Goal: Task Accomplishment & Management: Manage account settings

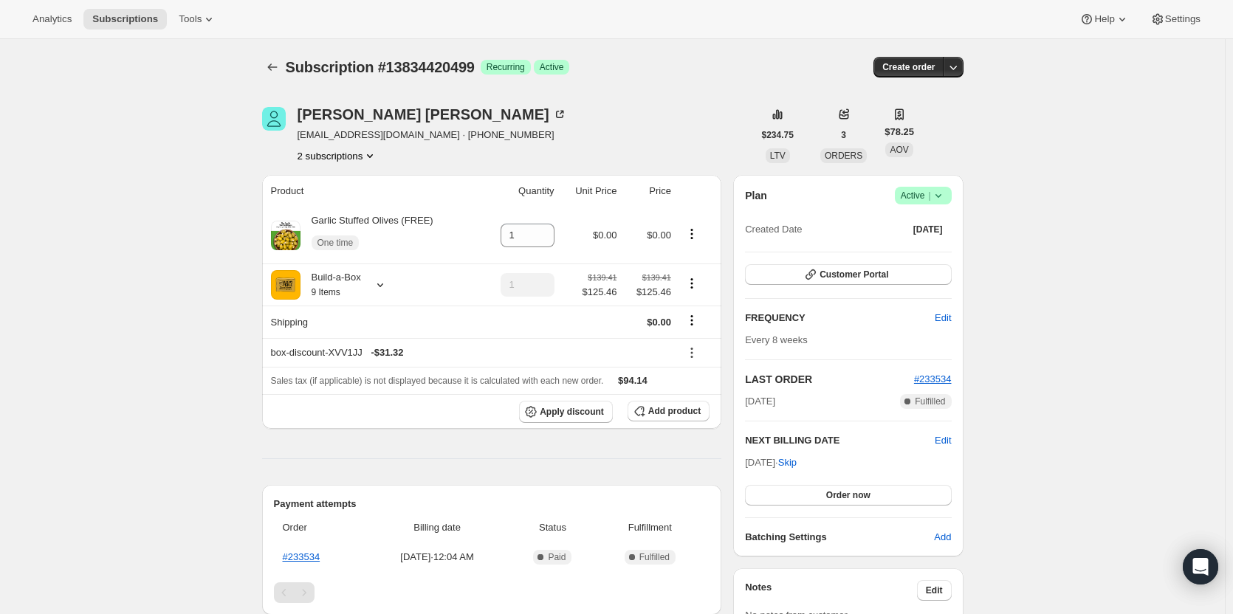
click at [923, 193] on span "Active |" at bounding box center [923, 195] width 45 height 15
click at [922, 249] on span "Cancel subscription" at bounding box center [927, 249] width 83 height 11
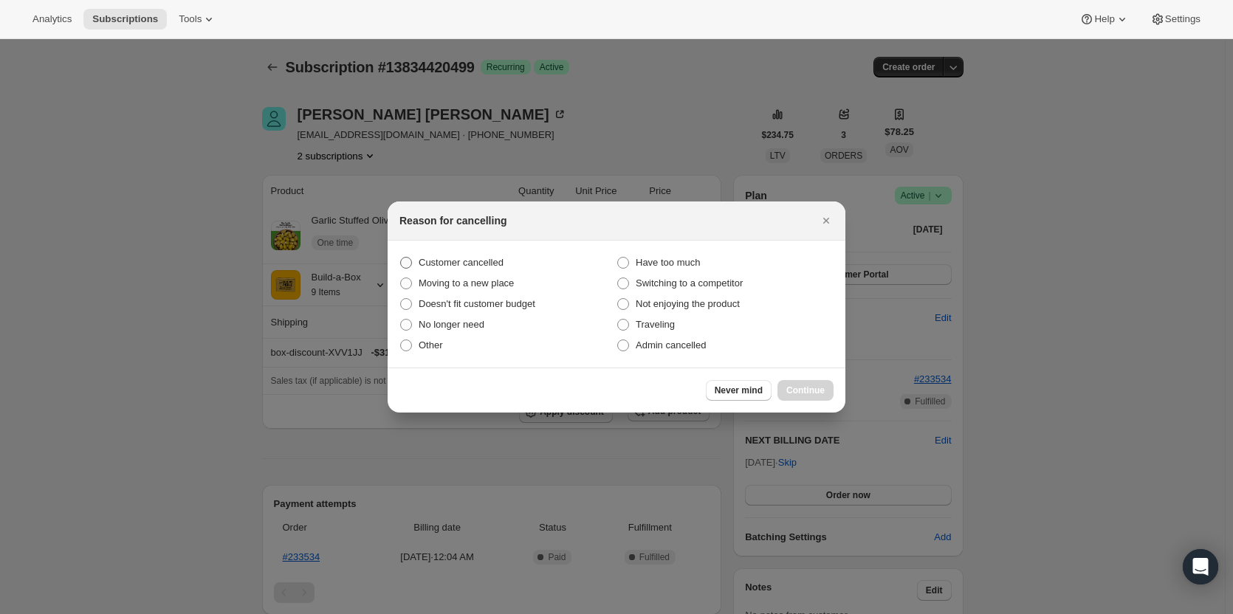
click at [461, 268] on span "Customer cancelled" at bounding box center [461, 262] width 85 height 11
click at [401, 258] on input "Customer cancelled" at bounding box center [400, 257] width 1 height 1
radio input "true"
click at [820, 392] on span "Continue" at bounding box center [805, 391] width 38 height 12
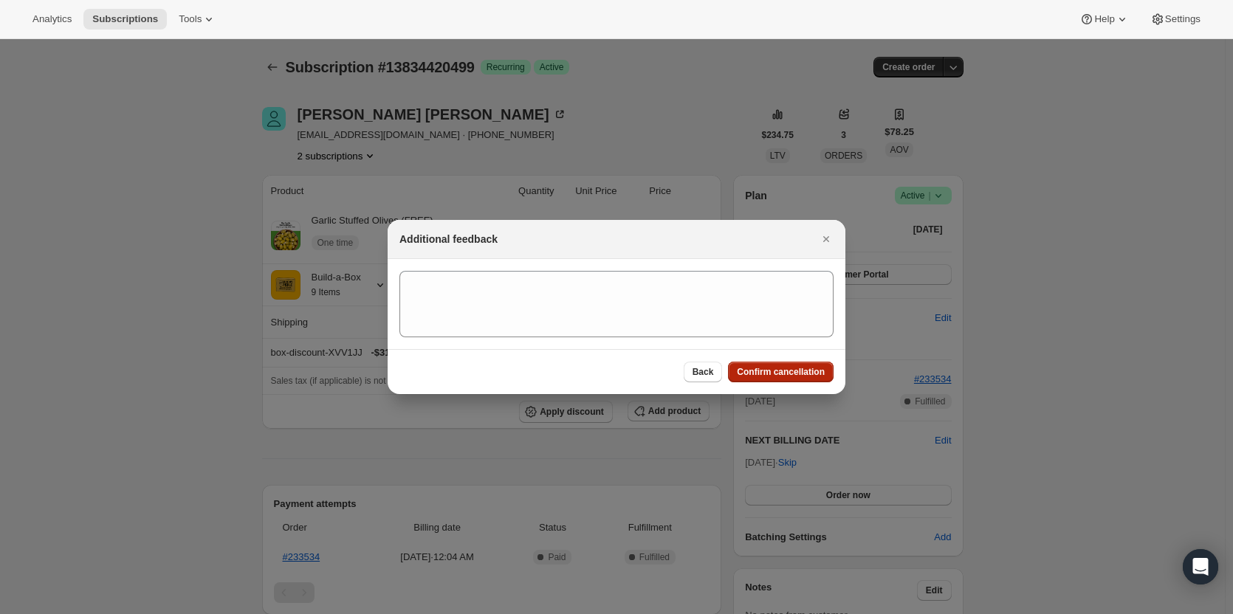
click at [805, 379] on button "Confirm cancellation" at bounding box center [781, 372] width 106 height 21
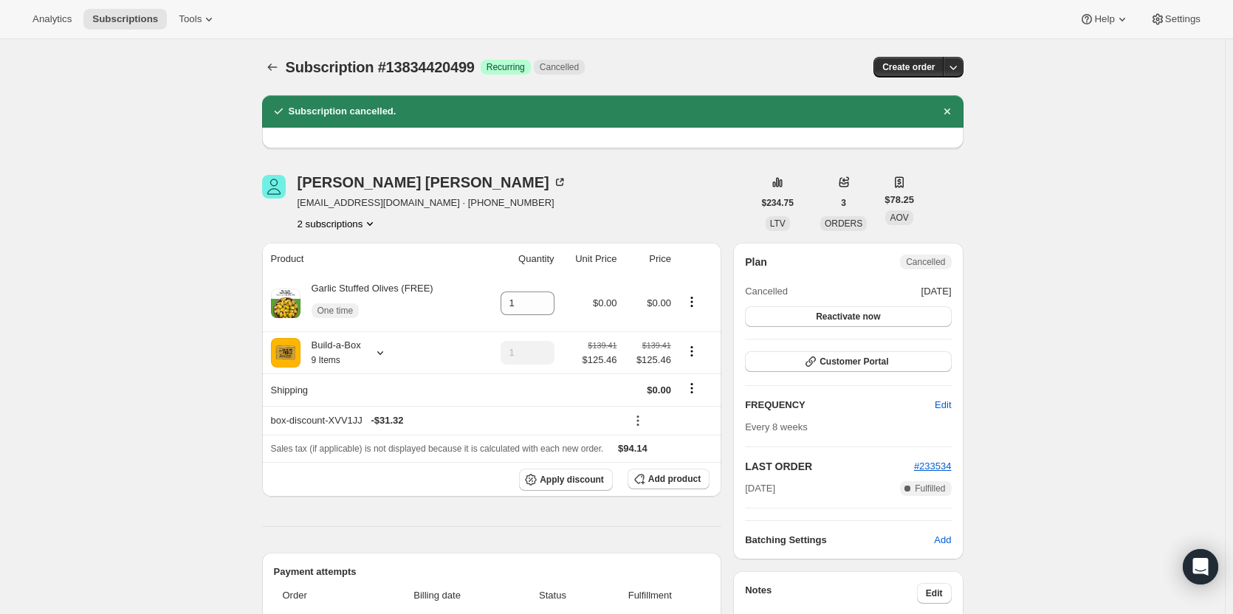
click at [360, 224] on button "2 subscriptions" at bounding box center [337, 223] width 80 height 15
click at [362, 249] on span "12927435027" at bounding box center [341, 251] width 103 height 15
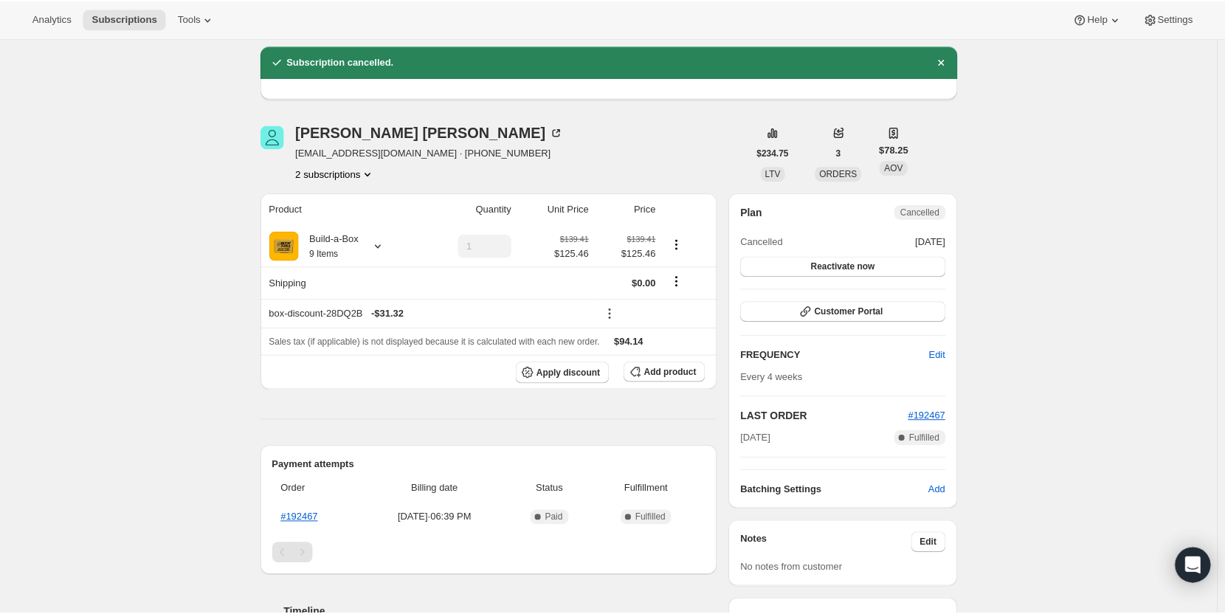
scroll to position [148, 0]
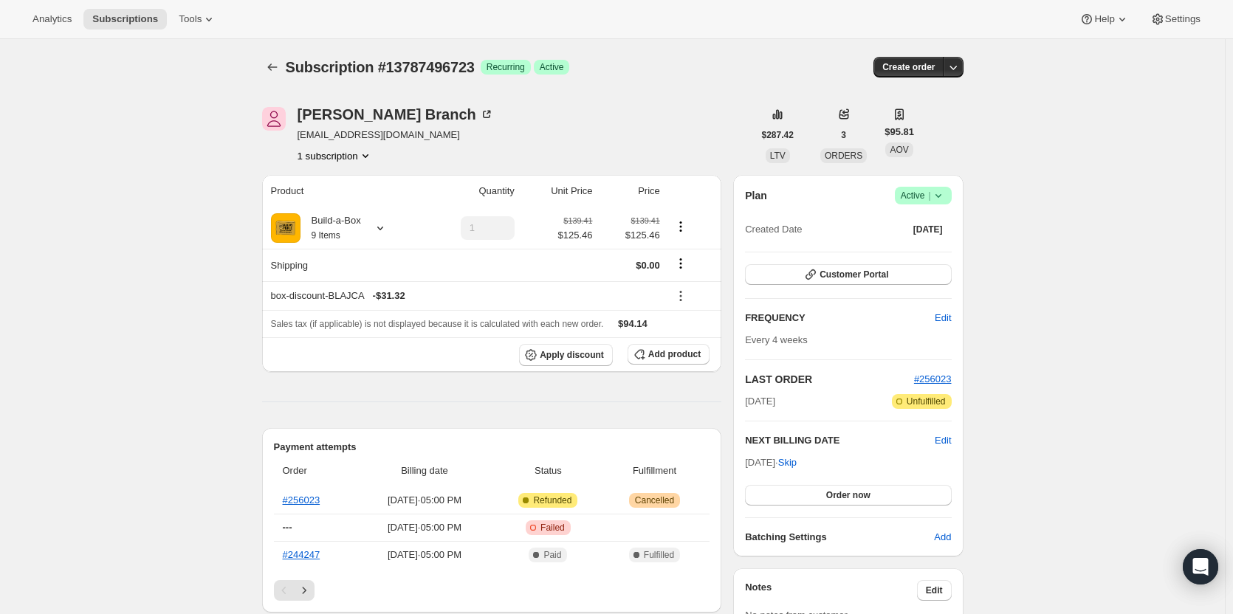
click at [938, 193] on icon at bounding box center [938, 195] width 15 height 15
click at [946, 249] on span "Cancel subscription" at bounding box center [927, 249] width 83 height 11
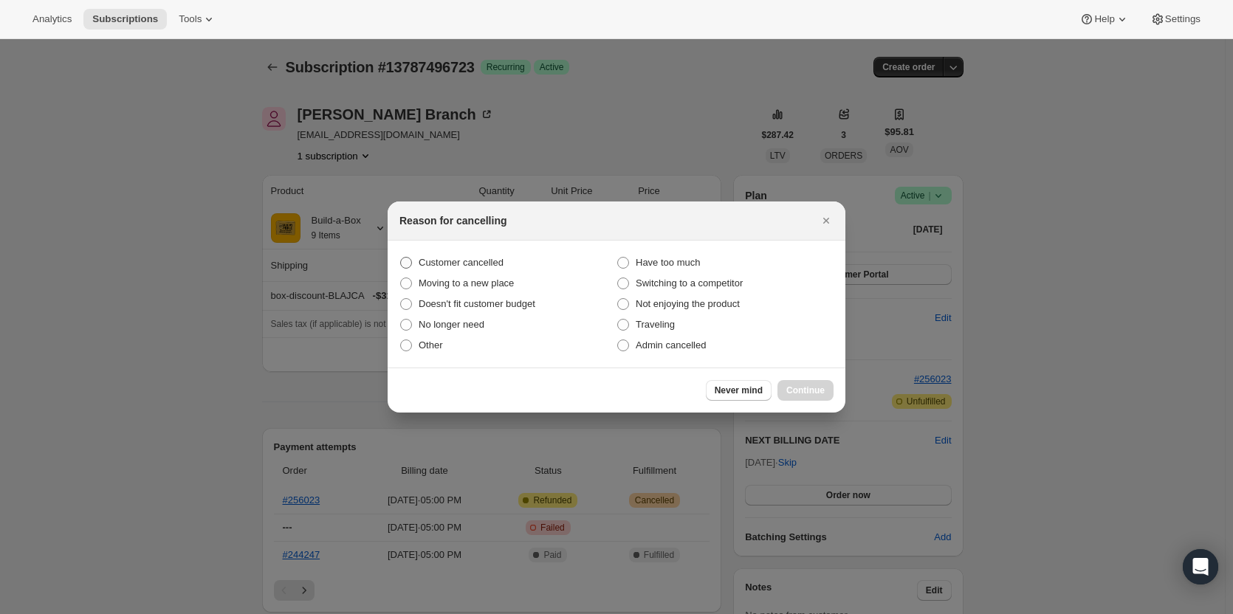
click at [467, 265] on span "Customer cancelled" at bounding box center [461, 262] width 85 height 11
click at [401, 258] on input "Customer cancelled" at bounding box center [400, 257] width 1 height 1
radio input "true"
click at [819, 387] on span "Continue" at bounding box center [805, 391] width 38 height 12
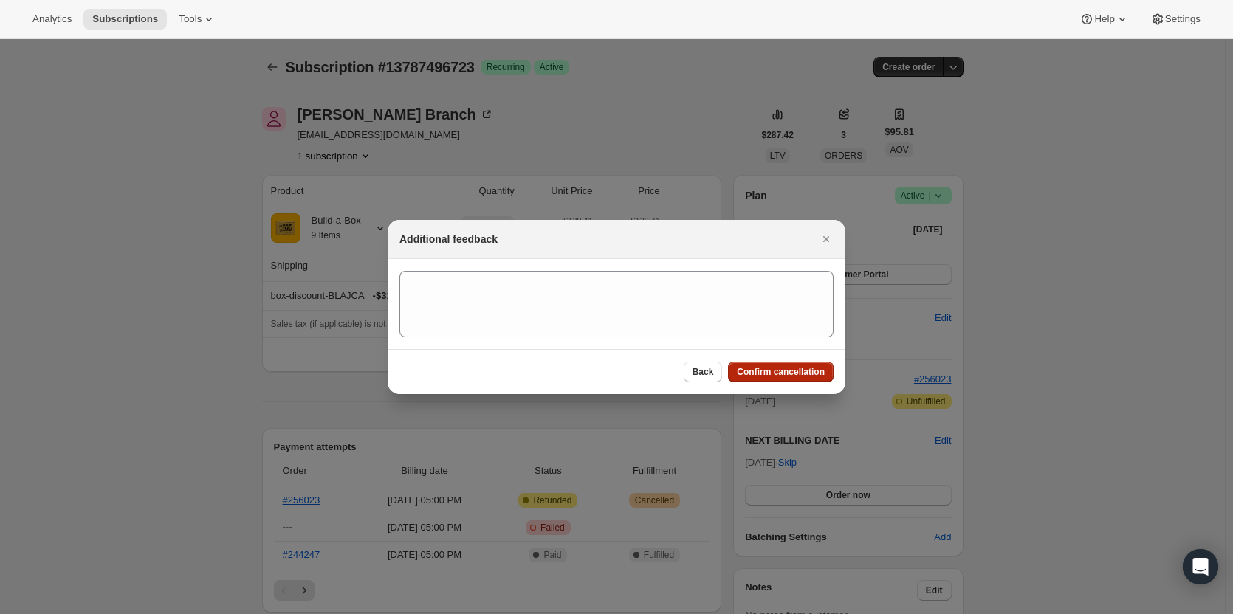
click at [812, 376] on span "Confirm cancellation" at bounding box center [781, 372] width 88 height 12
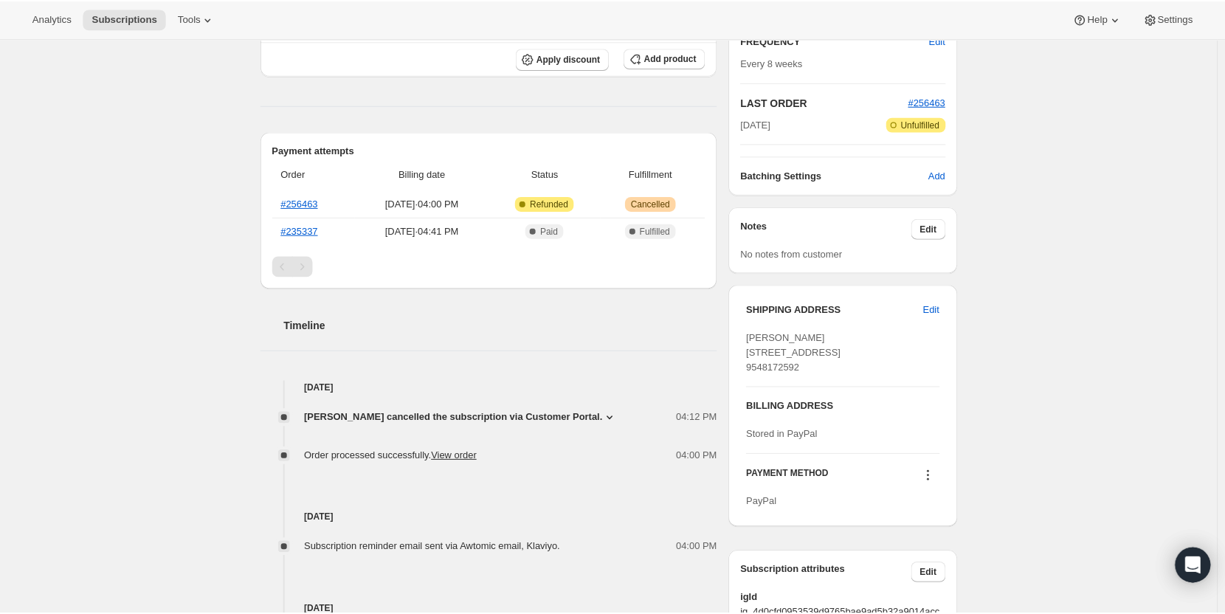
scroll to position [295, 0]
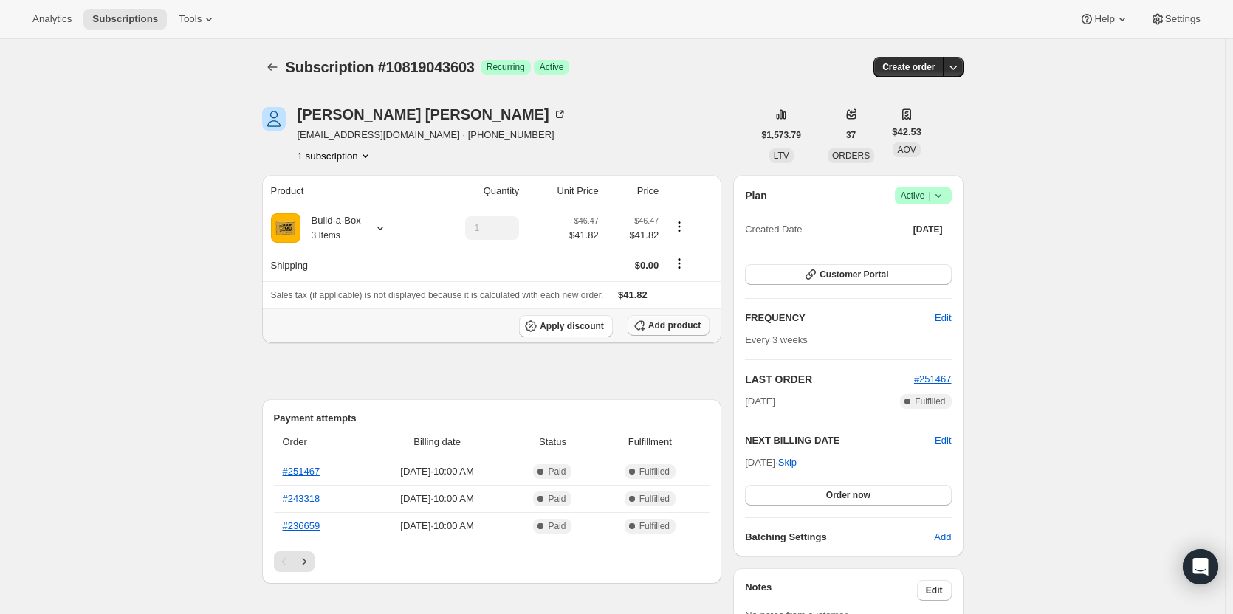
click at [658, 326] on span "Add product" at bounding box center [674, 326] width 52 height 12
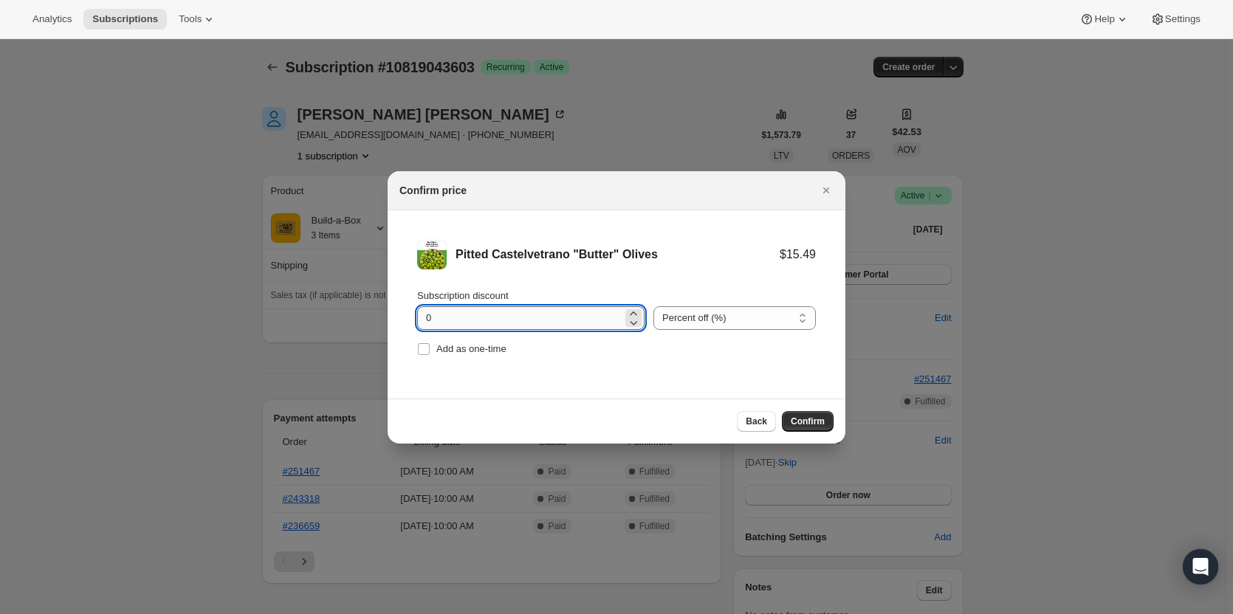
click at [490, 313] on input "0" at bounding box center [519, 318] width 205 height 24
type input "100"
click at [426, 343] on input "Add as one-time" at bounding box center [424, 349] width 12 height 12
checkbox input "true"
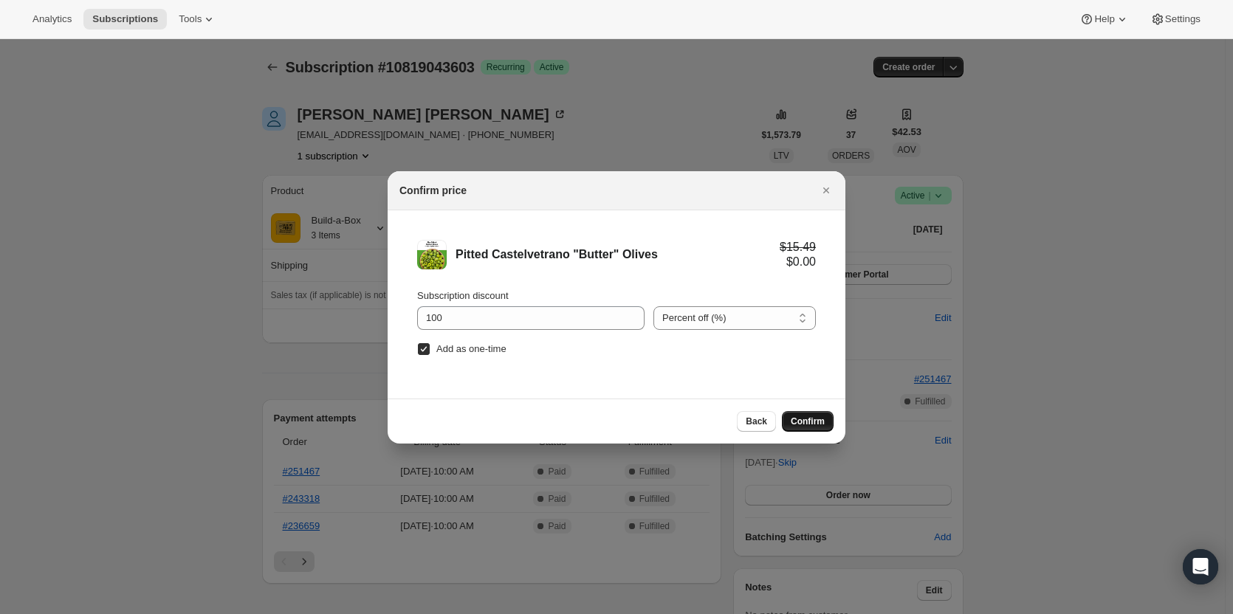
click at [798, 420] on span "Confirm" at bounding box center [808, 422] width 34 height 12
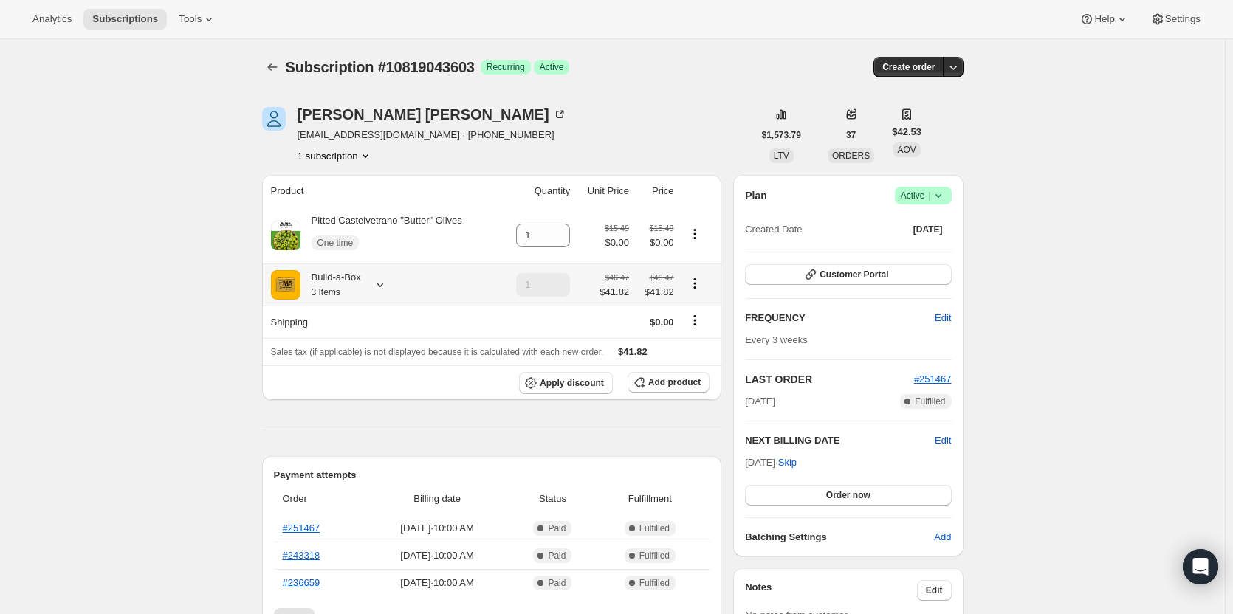
click at [376, 282] on icon at bounding box center [380, 285] width 15 height 15
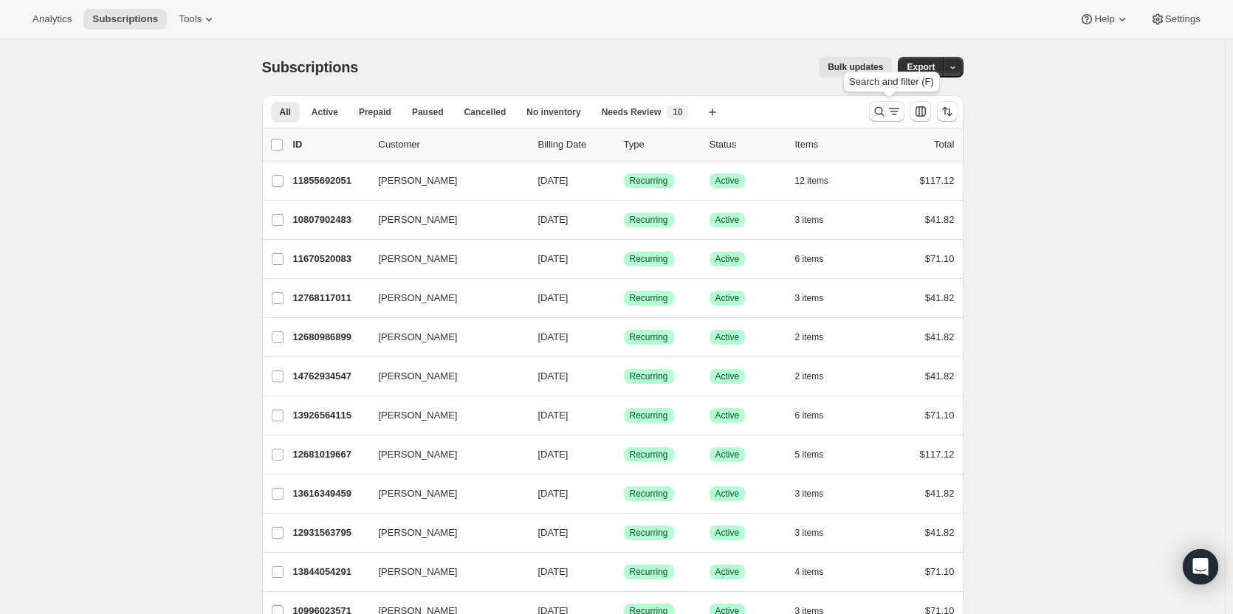
click at [872, 116] on button "Search and filter results" at bounding box center [886, 111] width 35 height 21
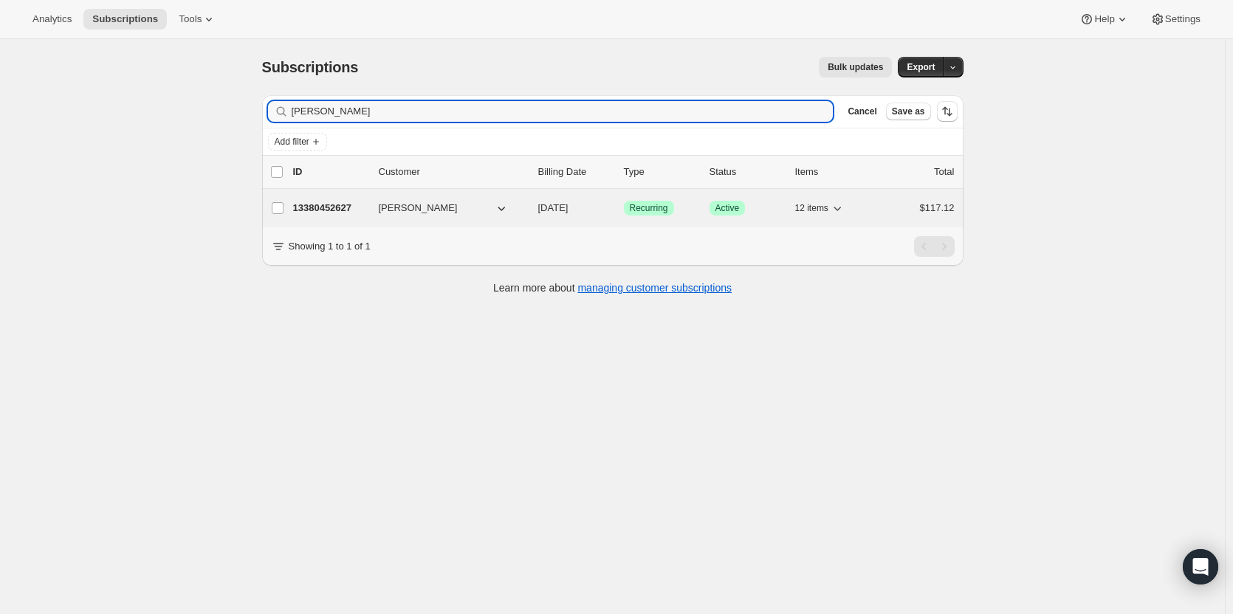
type input "james kent"
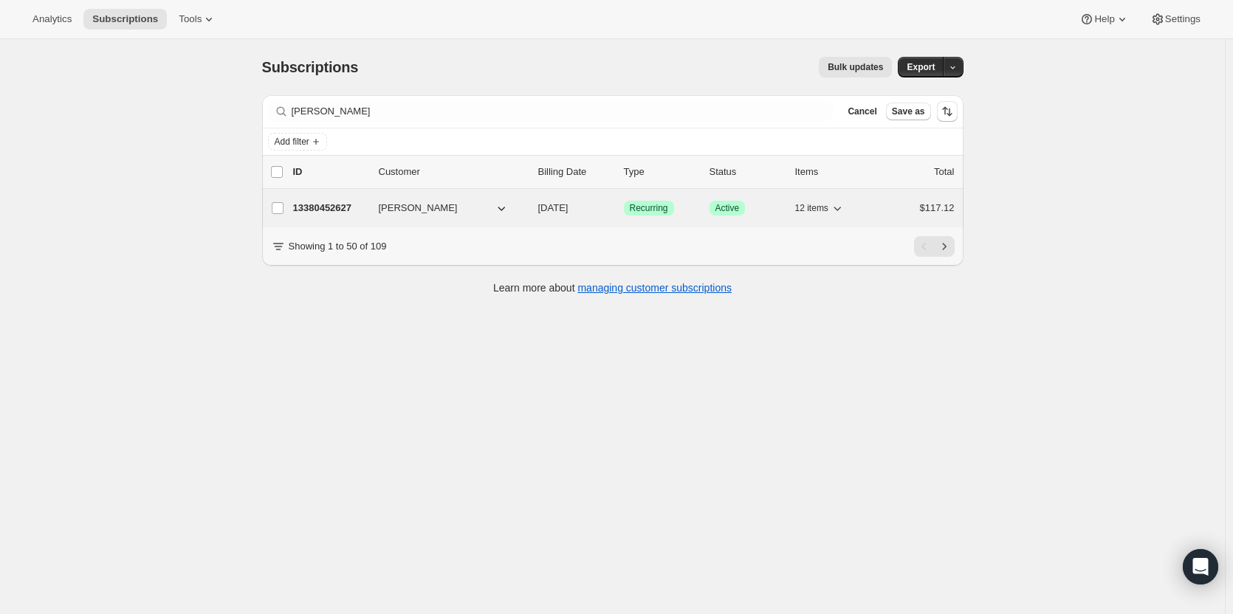
click at [486, 211] on button "James Kent" at bounding box center [444, 208] width 148 height 24
click at [316, 204] on p "13380452627" at bounding box center [330, 208] width 74 height 15
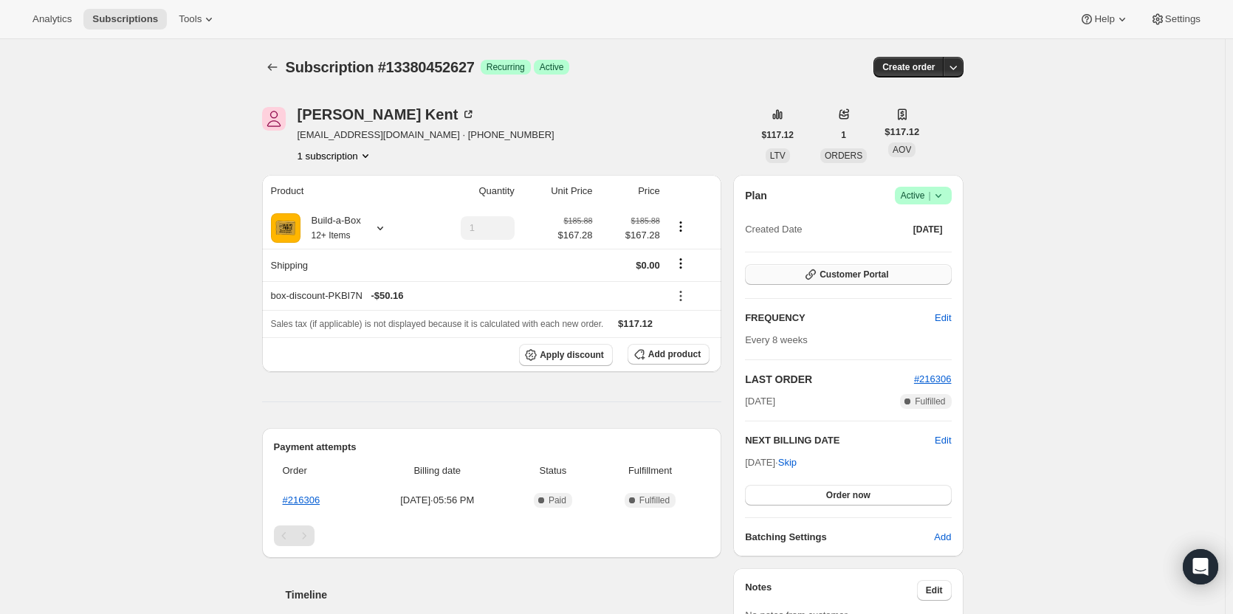
click at [841, 278] on span "Customer Portal" at bounding box center [853, 275] width 69 height 12
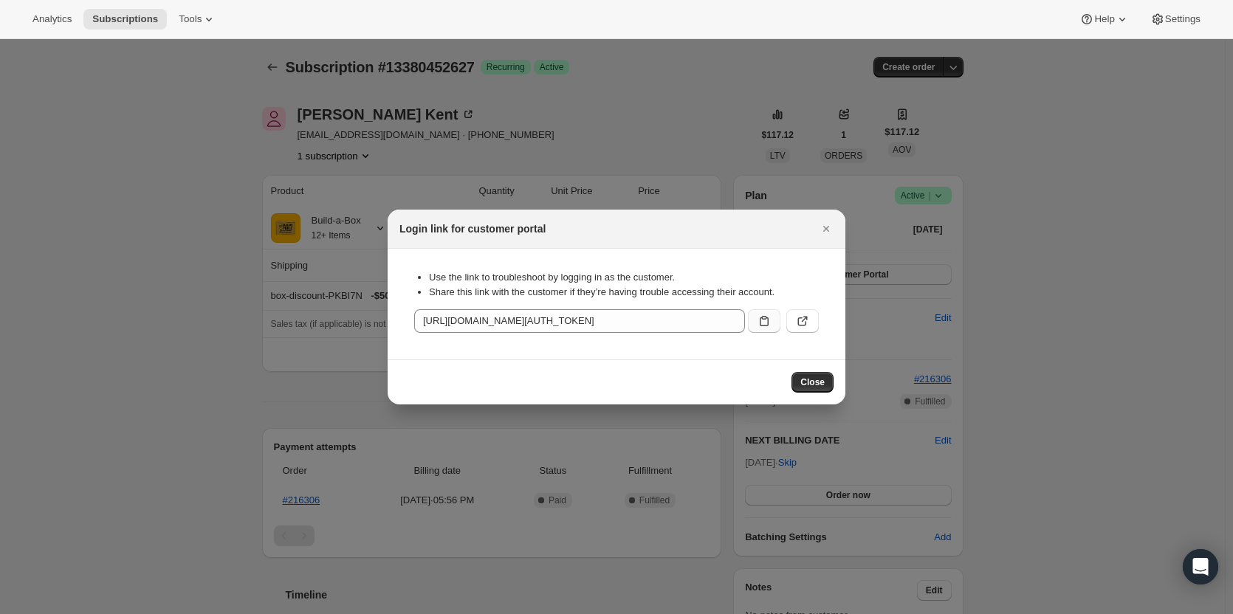
click at [751, 319] on button ":rc7:" at bounding box center [764, 321] width 32 height 24
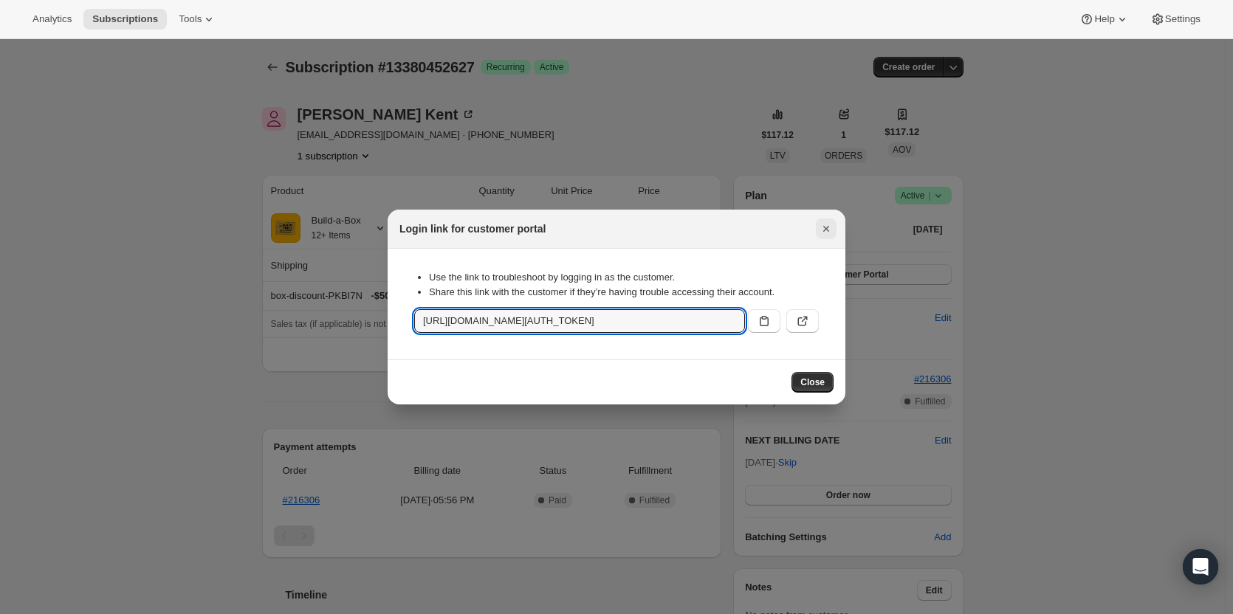
click at [834, 228] on button "Close" at bounding box center [826, 228] width 21 height 21
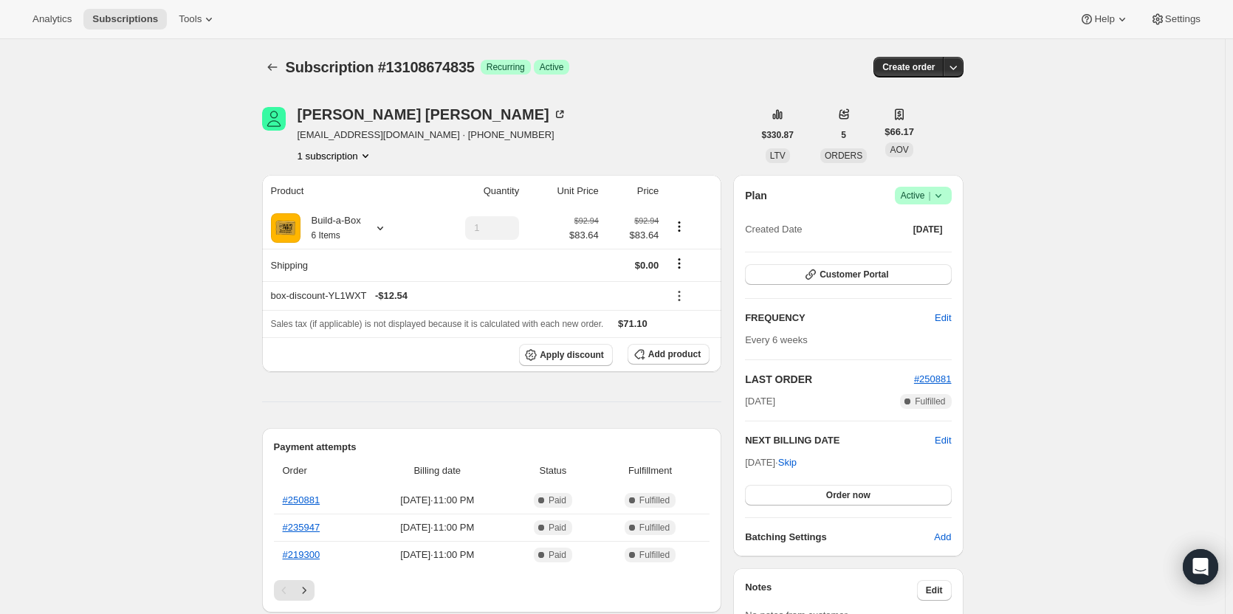
click at [938, 193] on icon at bounding box center [938, 195] width 15 height 15
click at [923, 254] on span "Cancel subscription" at bounding box center [927, 249] width 83 height 11
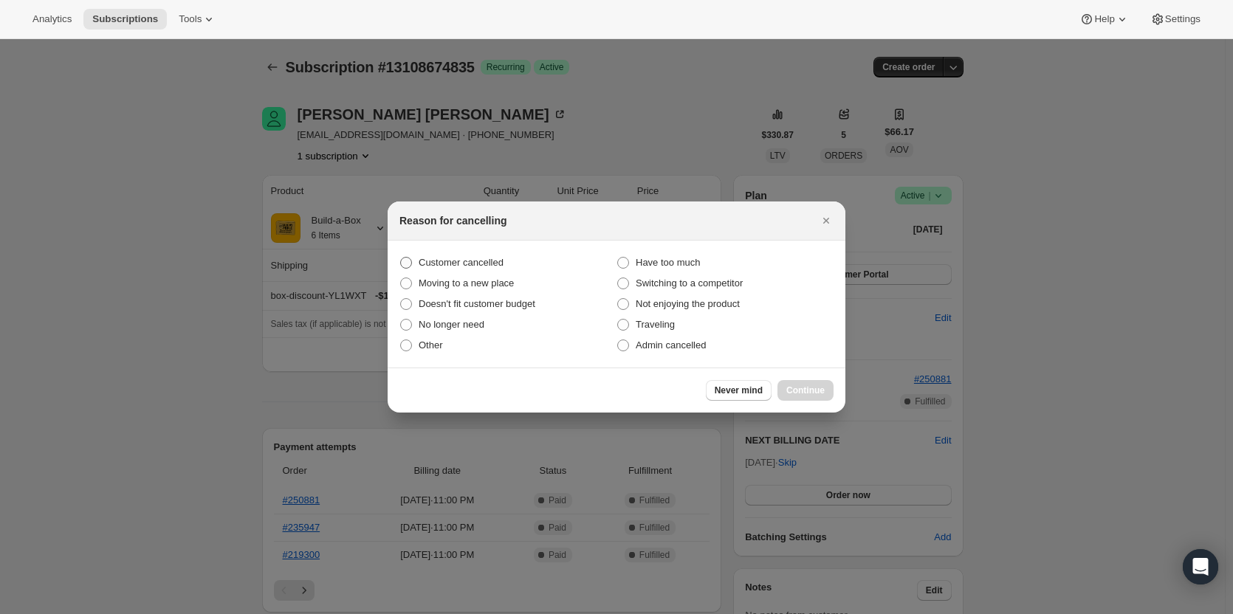
click at [466, 266] on span "Customer cancelled" at bounding box center [461, 262] width 85 height 11
click at [401, 258] on input "Customer cancelled" at bounding box center [400, 257] width 1 height 1
radio input "true"
click at [804, 387] on span "Continue" at bounding box center [805, 391] width 38 height 12
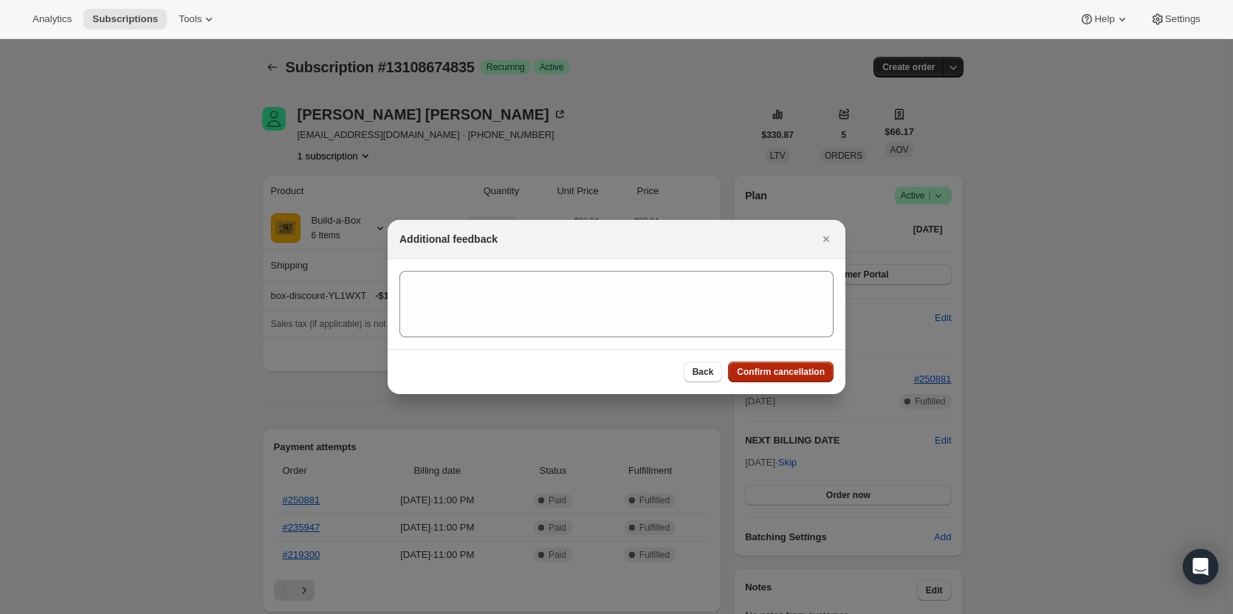
click at [800, 376] on span "Confirm cancellation" at bounding box center [781, 372] width 88 height 12
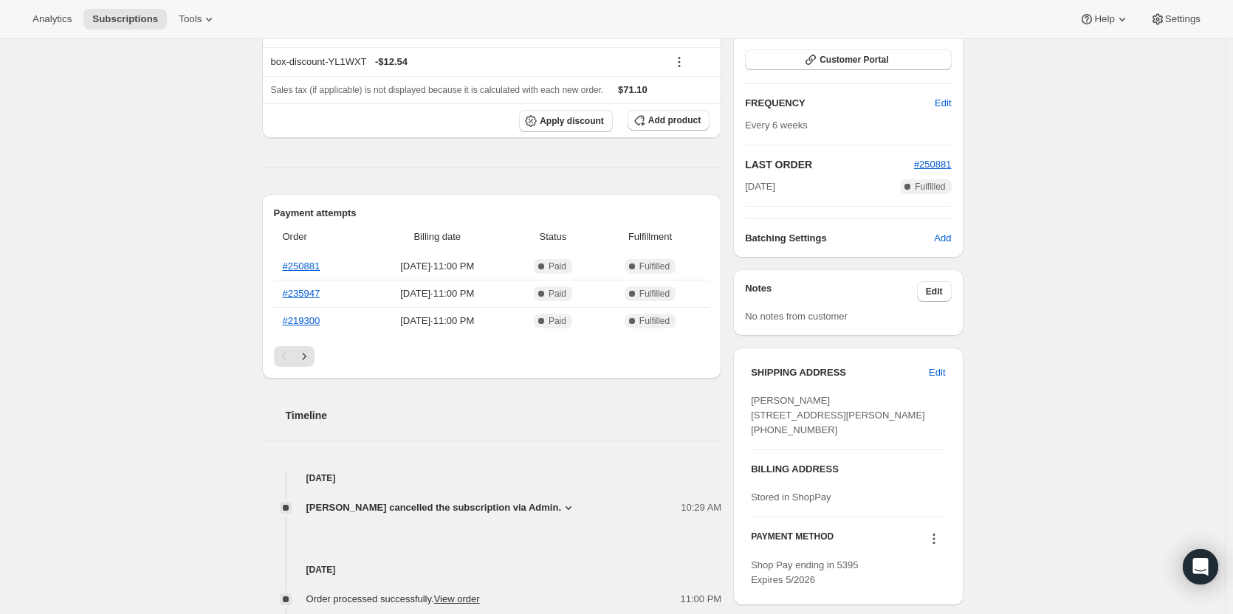
scroll to position [289, 0]
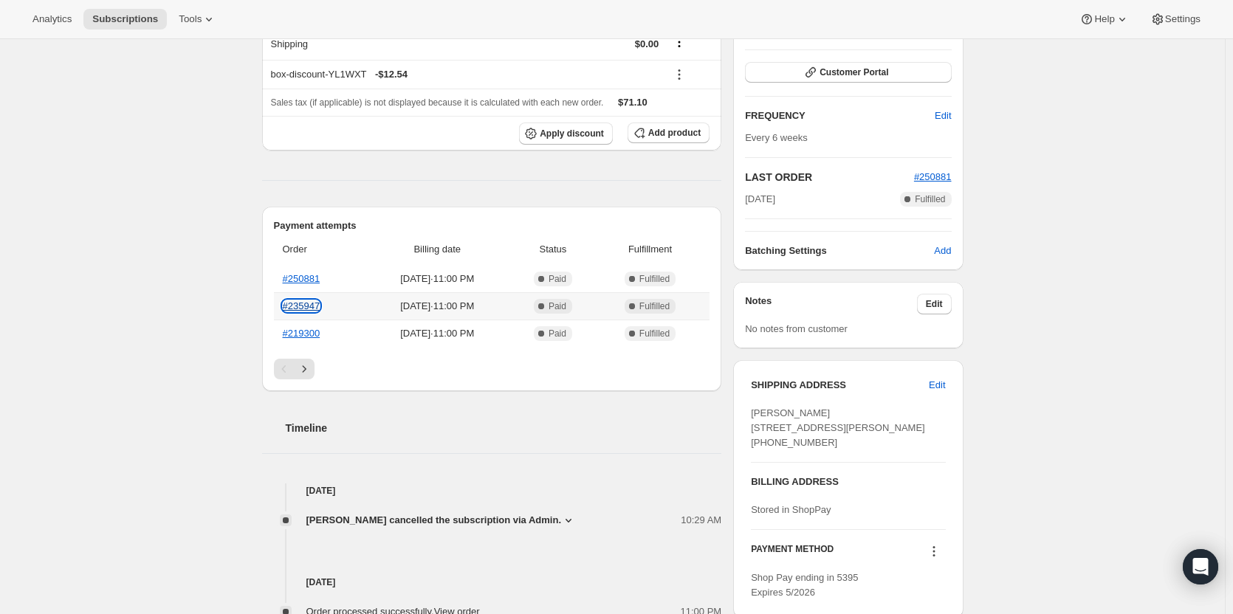
click at [299, 303] on link "#235947" at bounding box center [302, 305] width 38 height 11
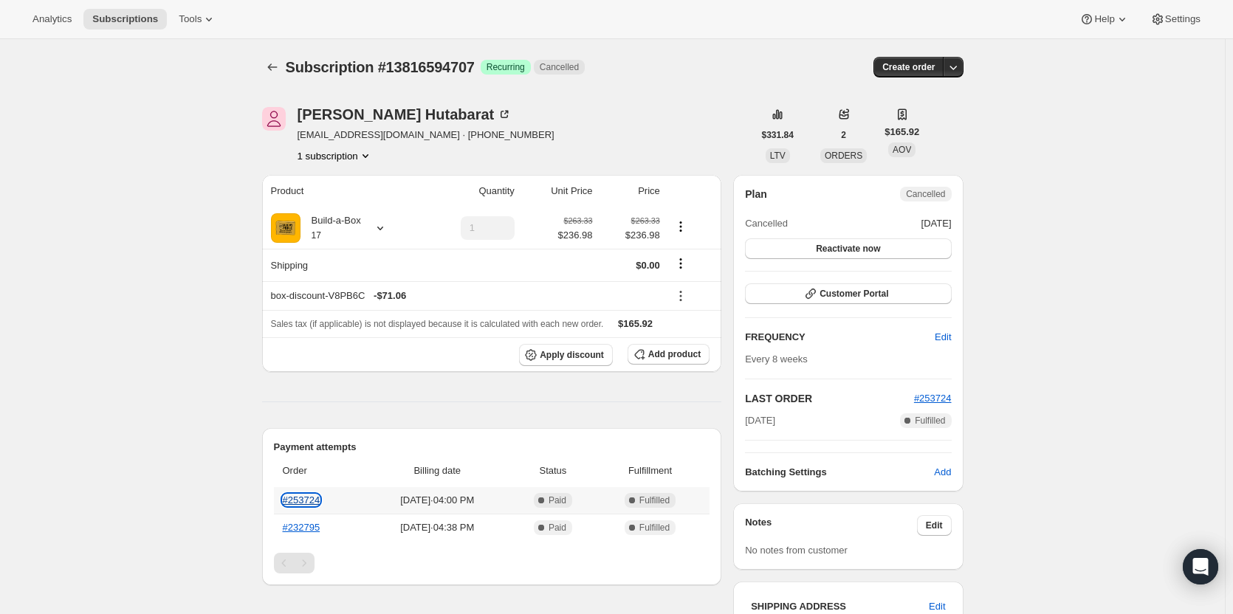
click at [309, 501] on link "#253724" at bounding box center [302, 500] width 38 height 11
